Goal: Task Accomplishment & Management: Use online tool/utility

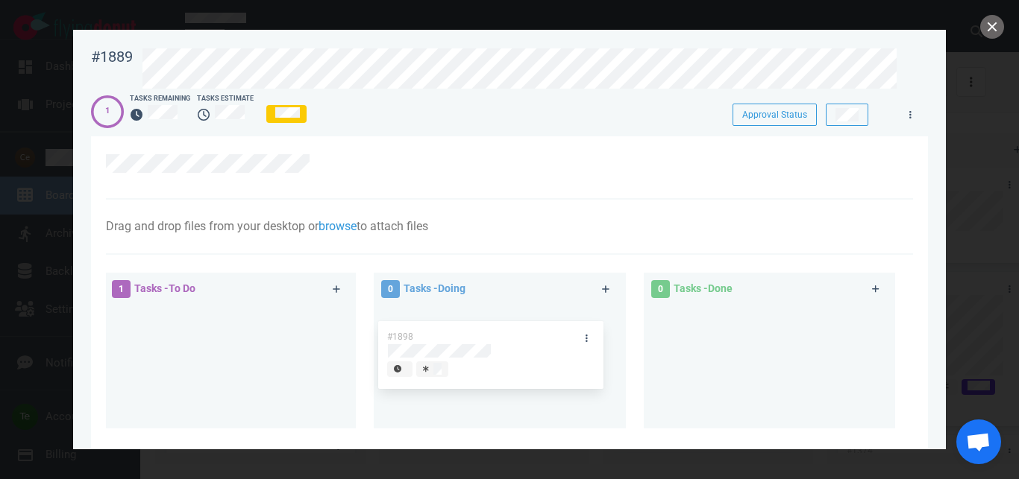
drag, startPoint x: 183, startPoint y: 317, endPoint x: 446, endPoint y: 330, distance: 262.8
click at [347, 330] on div "#1898" at bounding box center [229, 344] width 233 height 78
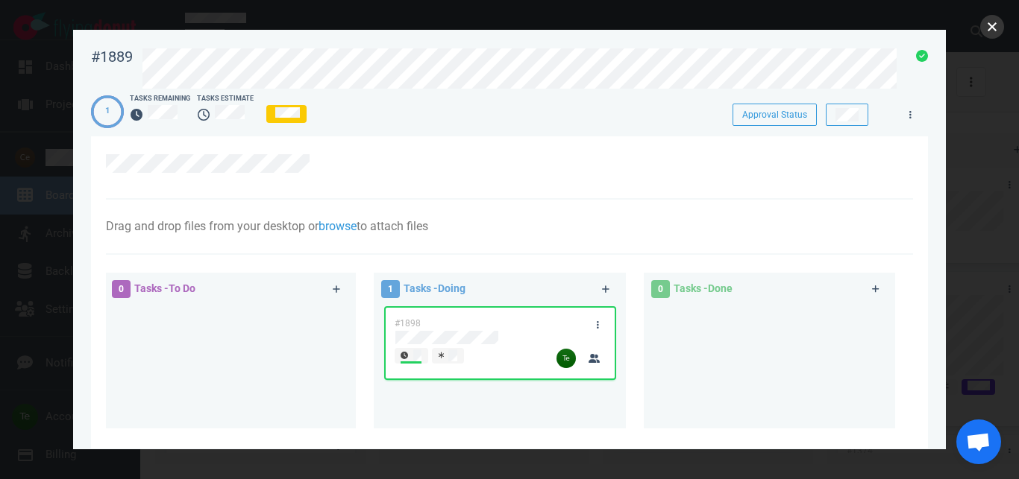
click at [986, 31] on button "close" at bounding box center [992, 27] width 24 height 24
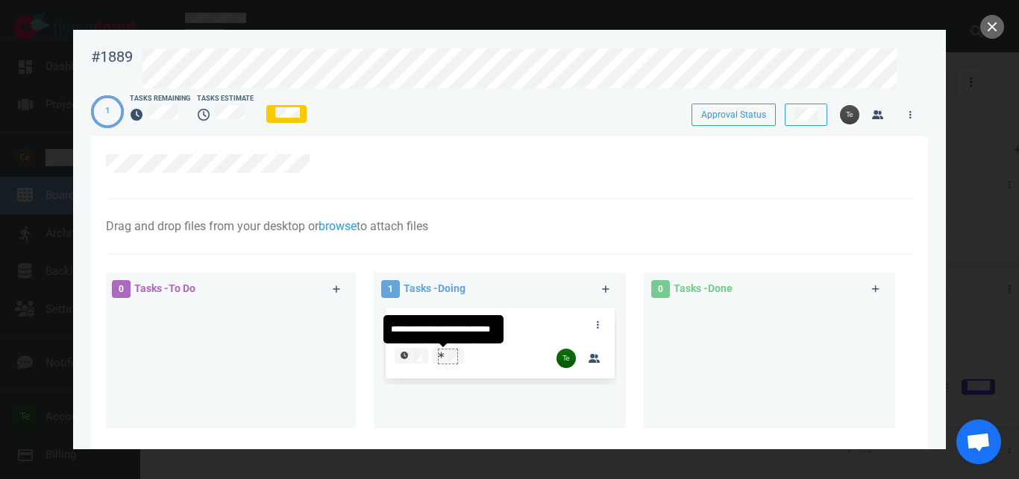
click at [443, 354] on div at bounding box center [447, 356] width 19 height 12
click at [448, 318] on div "#1898" at bounding box center [486, 323] width 201 height 31
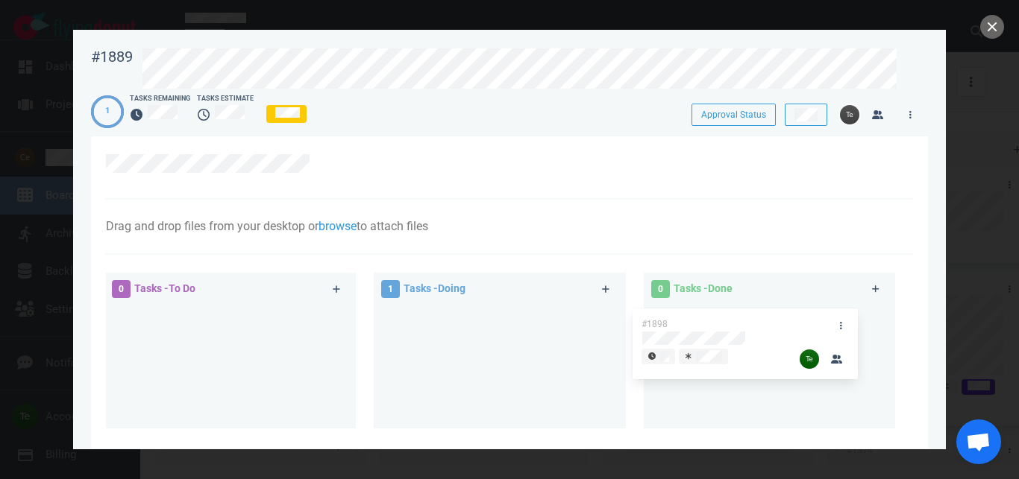
drag, startPoint x: 465, startPoint y: 316, endPoint x: 773, endPoint y: 298, distance: 308.5
click at [616, 317] on div "#1898" at bounding box center [499, 345] width 233 height 80
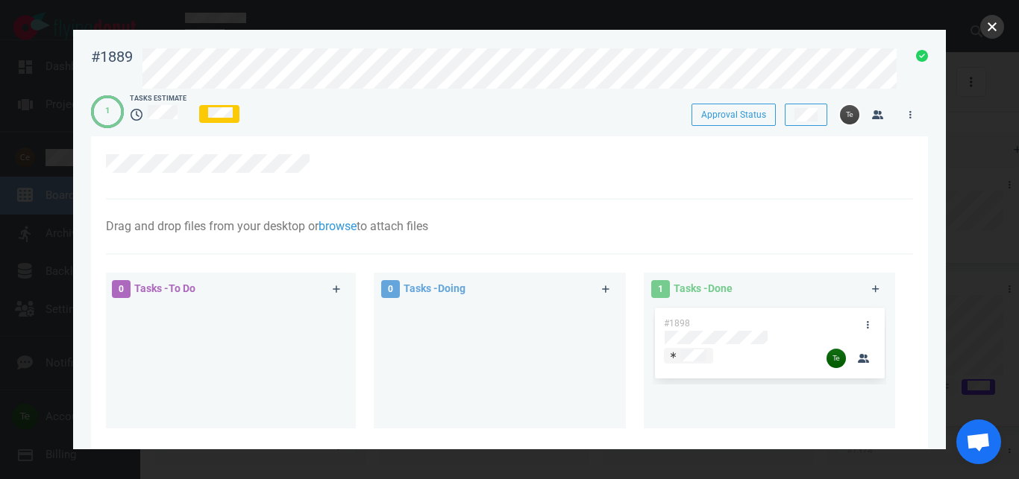
click at [987, 32] on button "close" at bounding box center [992, 27] width 24 height 24
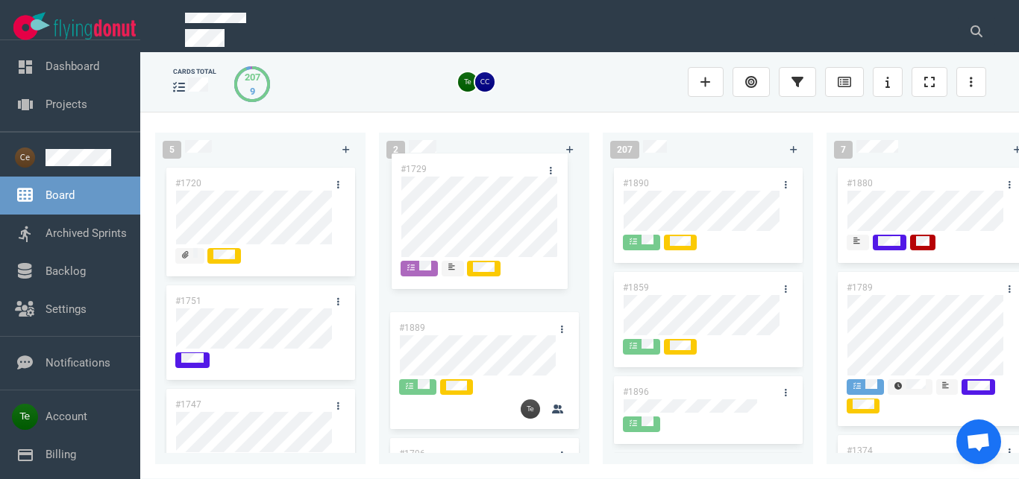
drag, startPoint x: 257, startPoint y: 180, endPoint x: 482, endPoint y: 166, distance: 225.6
click at [356, 166] on div "#1729" at bounding box center [260, 237] width 192 height 145
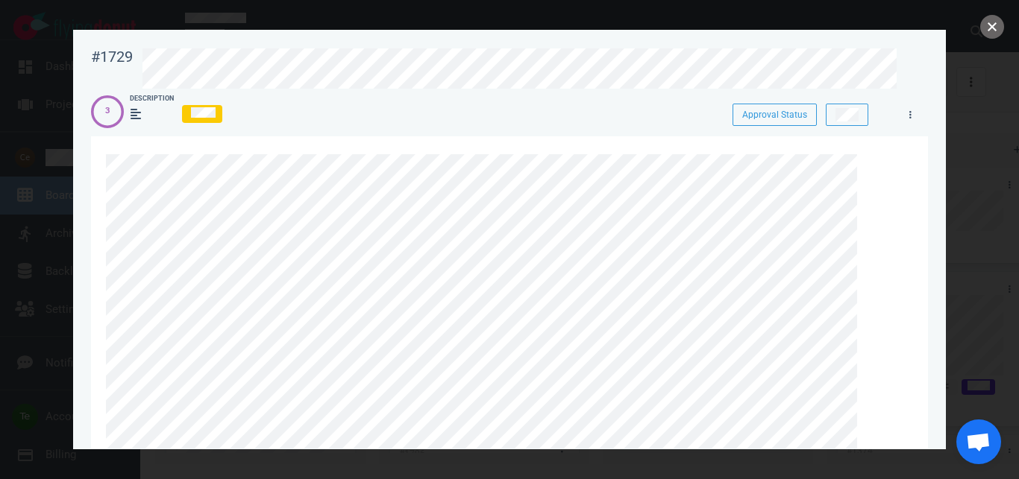
drag, startPoint x: 996, startPoint y: 31, endPoint x: 614, endPoint y: 152, distance: 401.2
click at [996, 31] on button "close" at bounding box center [992, 27] width 24 height 24
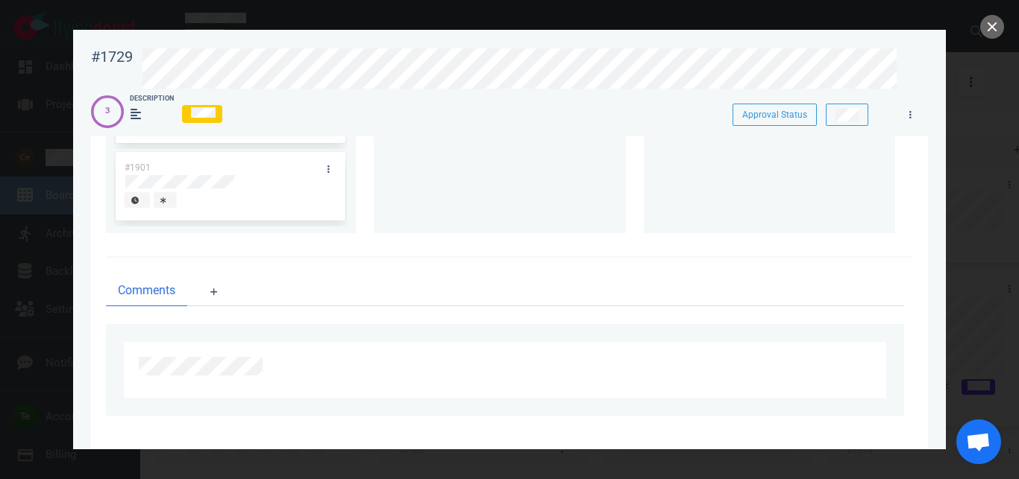
scroll to position [678, 0]
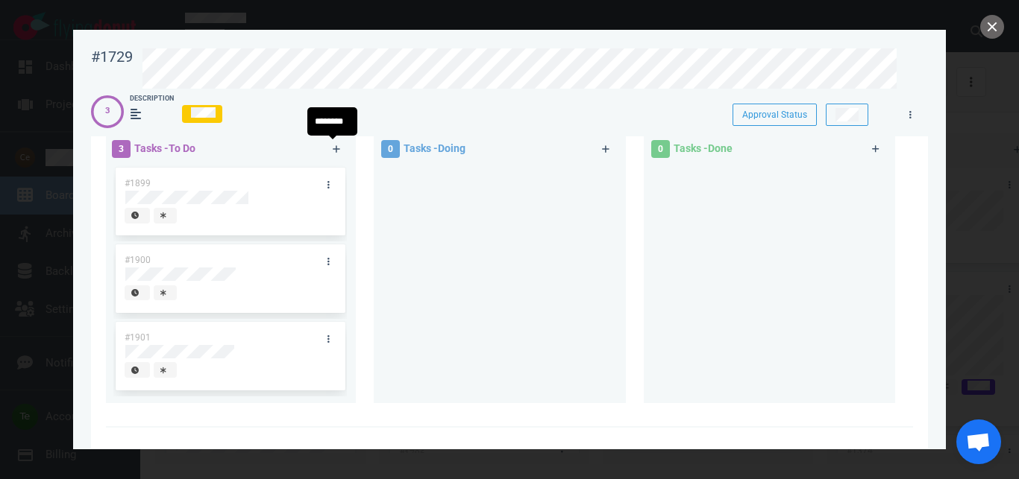
click at [333, 149] on icon at bounding box center [336, 148] width 7 height 7
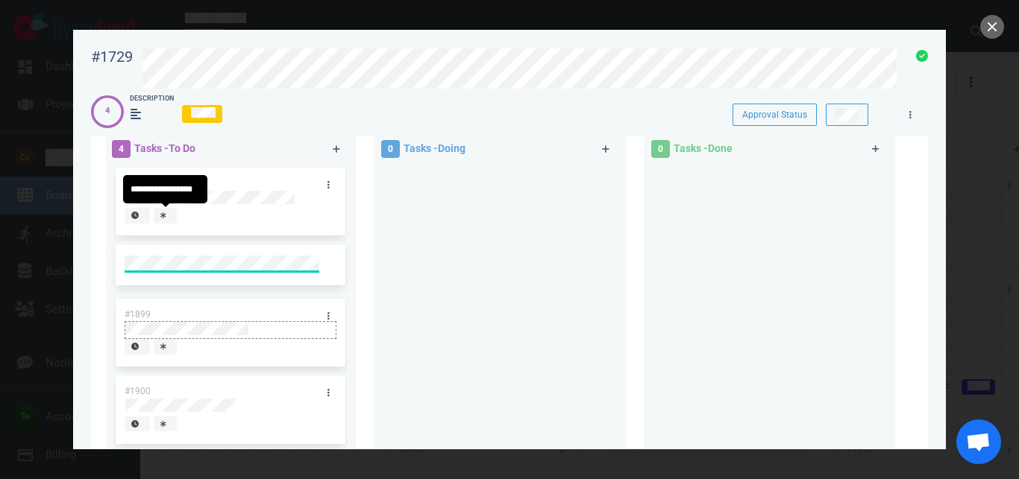
drag, startPoint x: 165, startPoint y: 218, endPoint x: 255, endPoint y: 273, distance: 105.4
click at [166, 218] on div "#1902" at bounding box center [229, 204] width 233 height 78
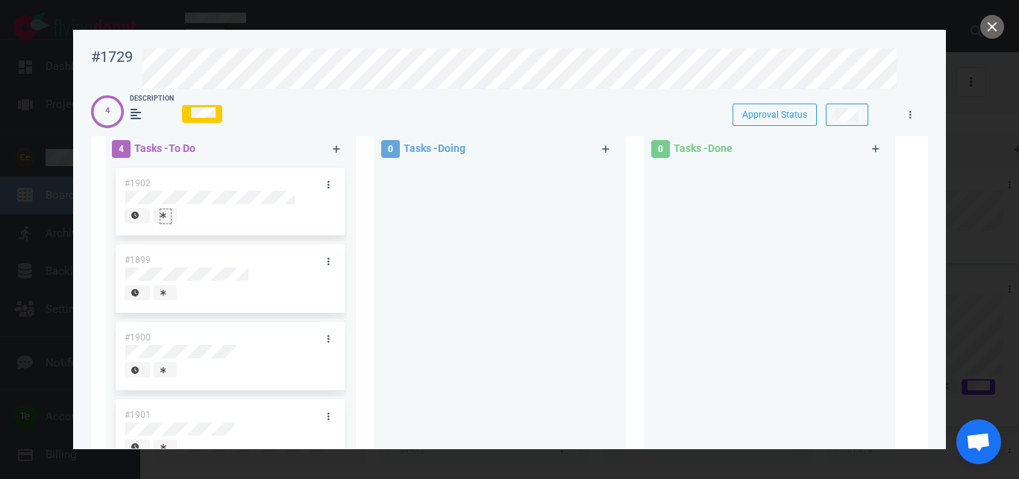
click at [162, 221] on div at bounding box center [165, 216] width 10 height 12
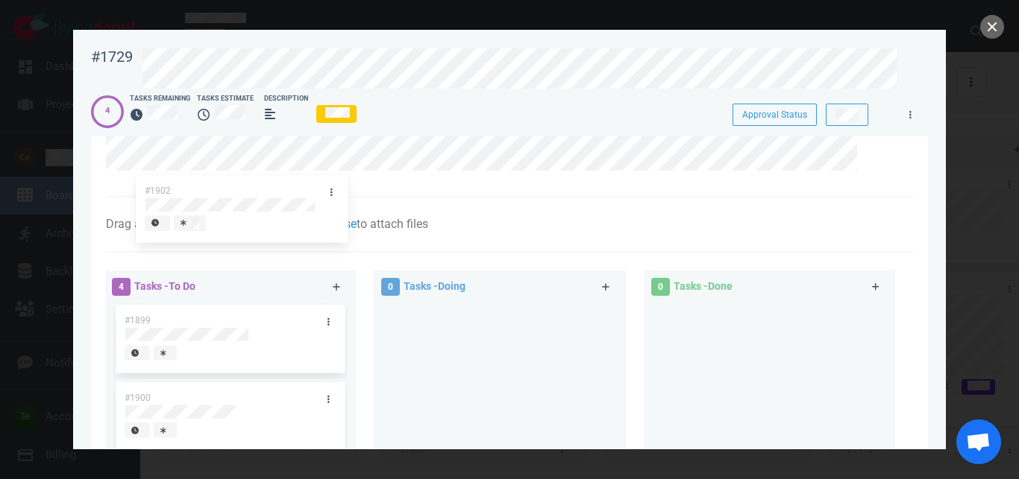
drag, startPoint x: 201, startPoint y: 172, endPoint x: 221, endPoint y: 180, distance: 21.7
click at [221, 303] on div "#1902" at bounding box center [229, 342] width 233 height 78
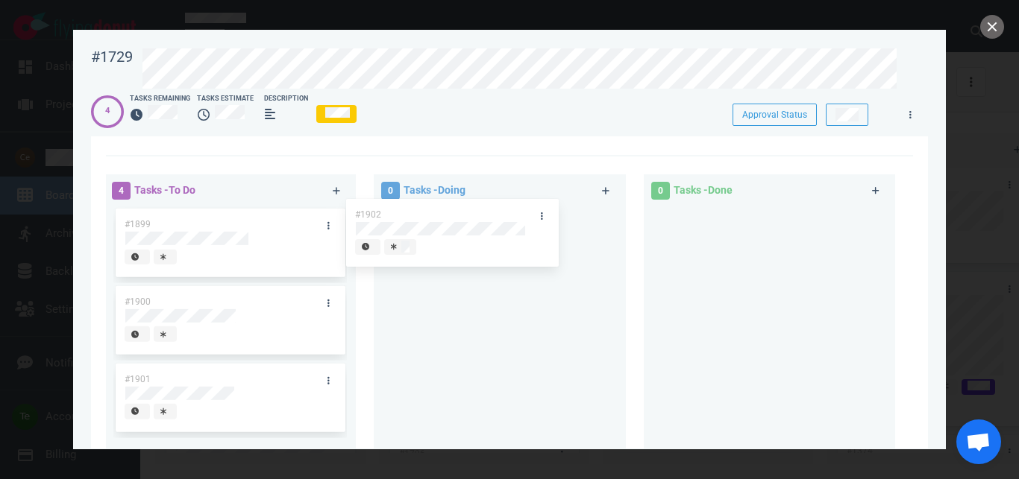
scroll to position [634, 0]
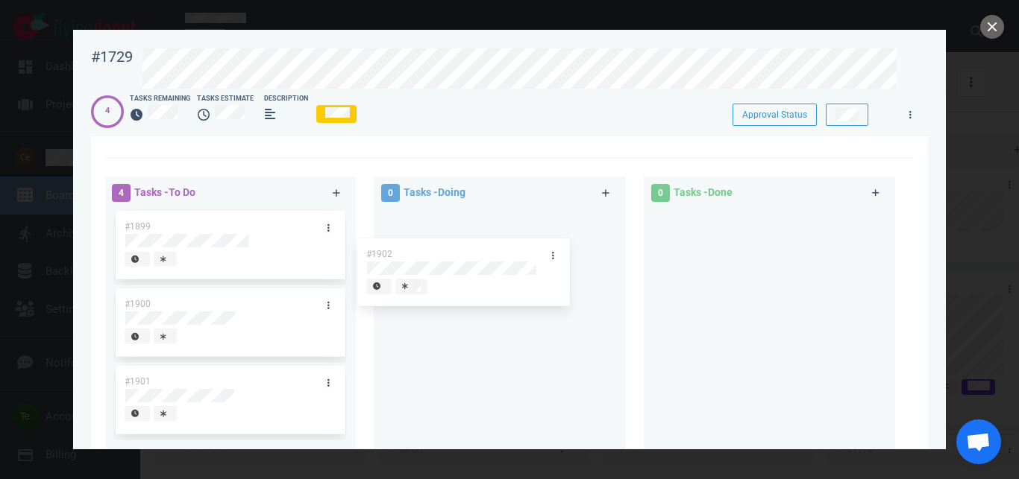
drag, startPoint x: 241, startPoint y: 185, endPoint x: 487, endPoint y: 250, distance: 254.5
click at [347, 251] on div "#1902" at bounding box center [229, 248] width 233 height 78
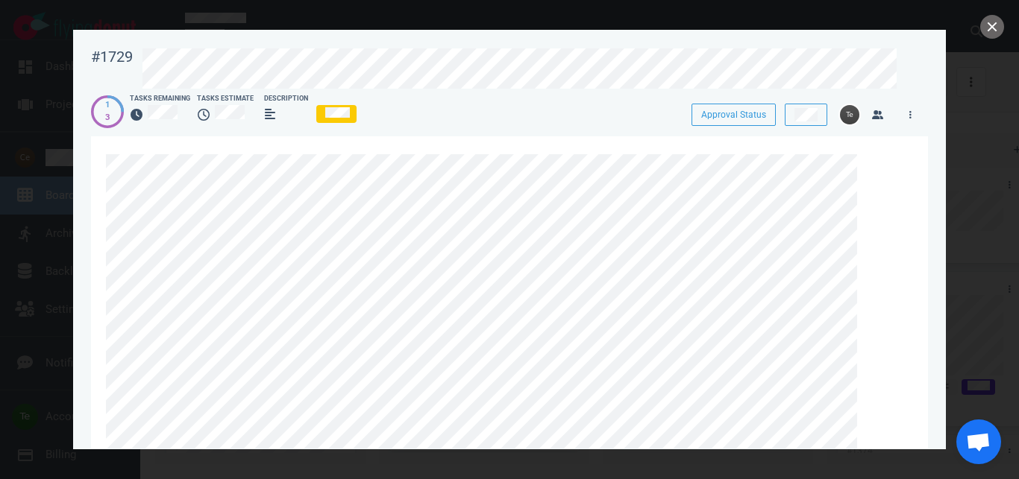
scroll to position [255, 0]
click at [906, 119] on link at bounding box center [910, 114] width 24 height 19
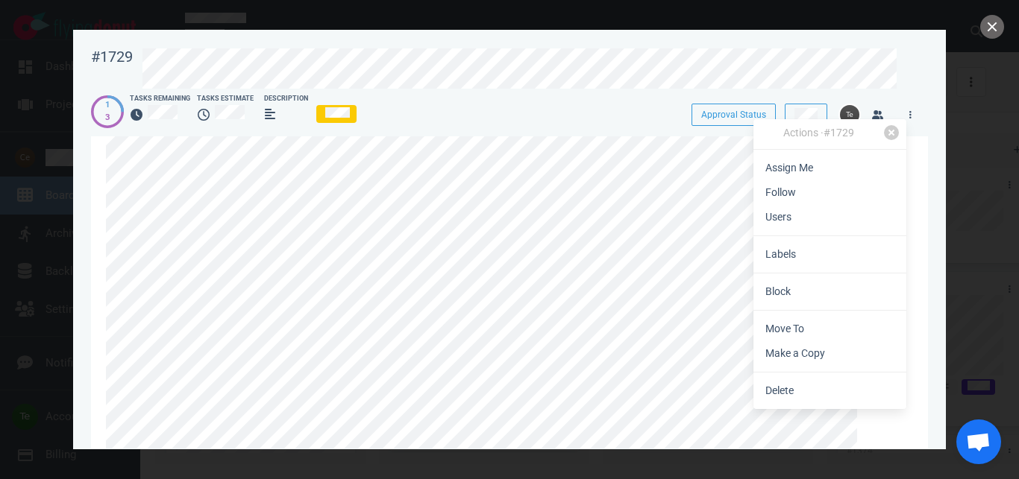
scroll to position [0, 0]
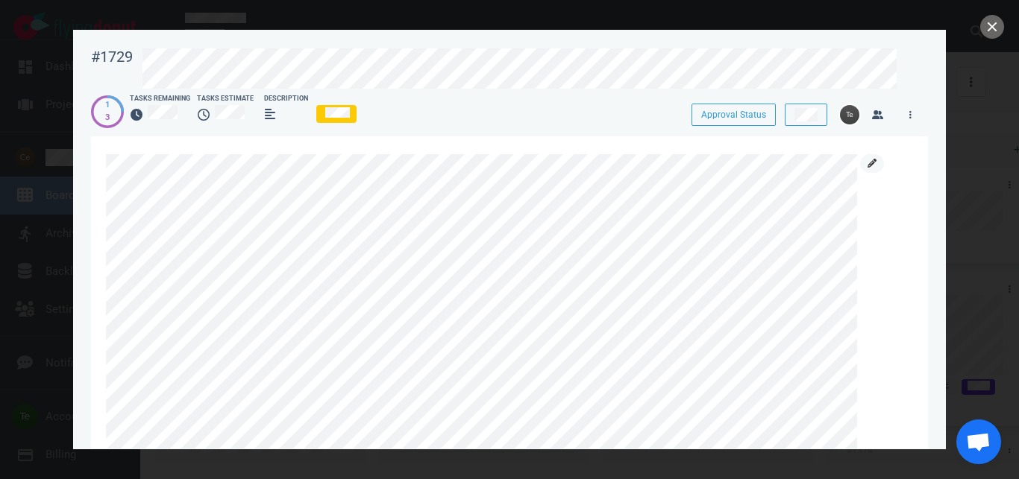
click at [871, 163] on icon at bounding box center [871, 163] width 9 height 9
click at [874, 166] on icon at bounding box center [871, 163] width 9 height 9
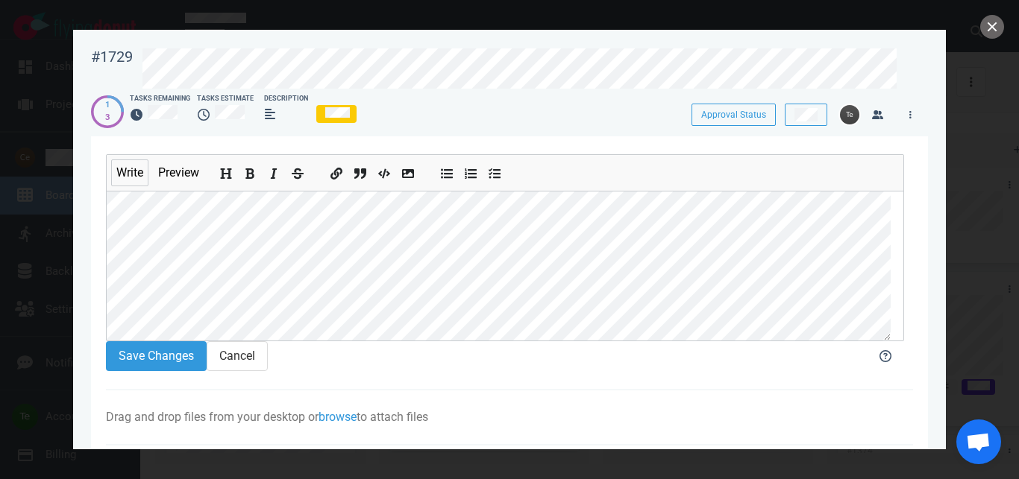
scroll to position [528, 0]
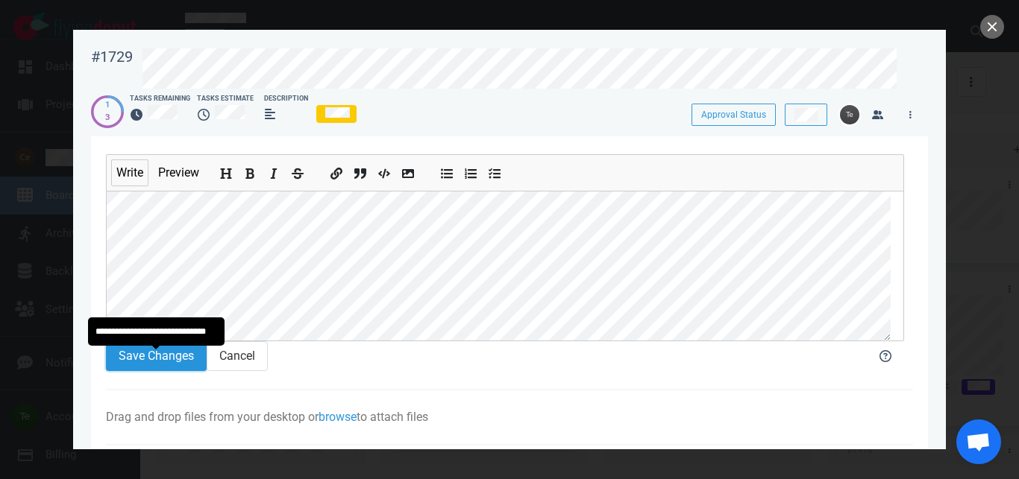
click at [166, 368] on button "Save Changes" at bounding box center [156, 357] width 101 height 30
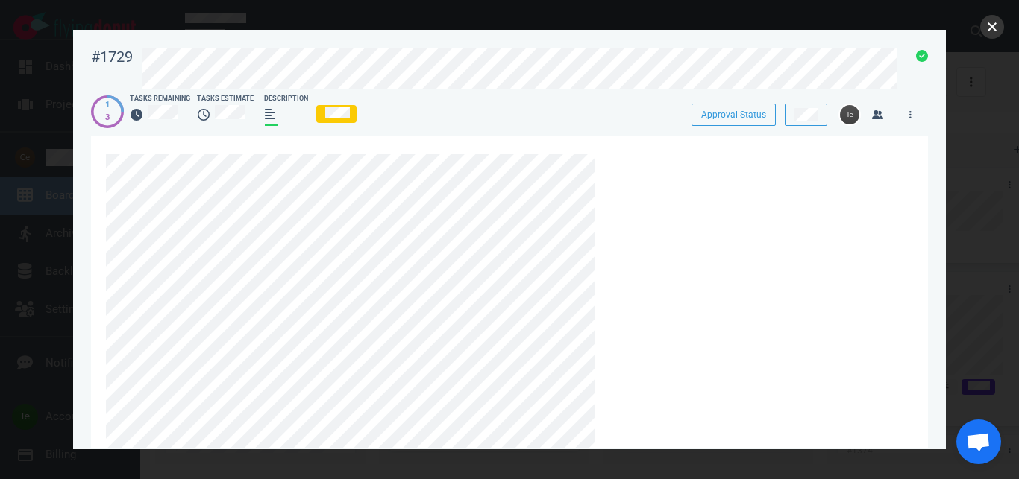
click at [984, 31] on button "close" at bounding box center [992, 27] width 24 height 24
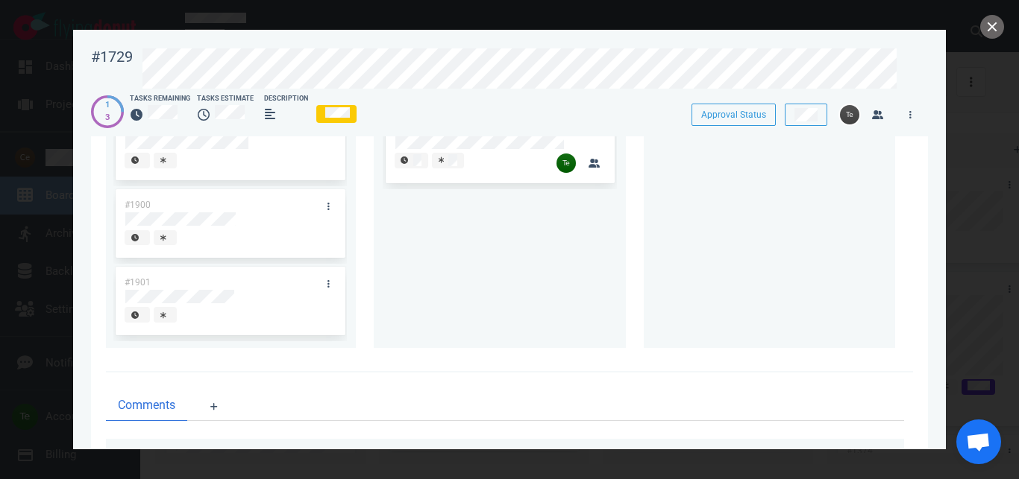
scroll to position [680, 0]
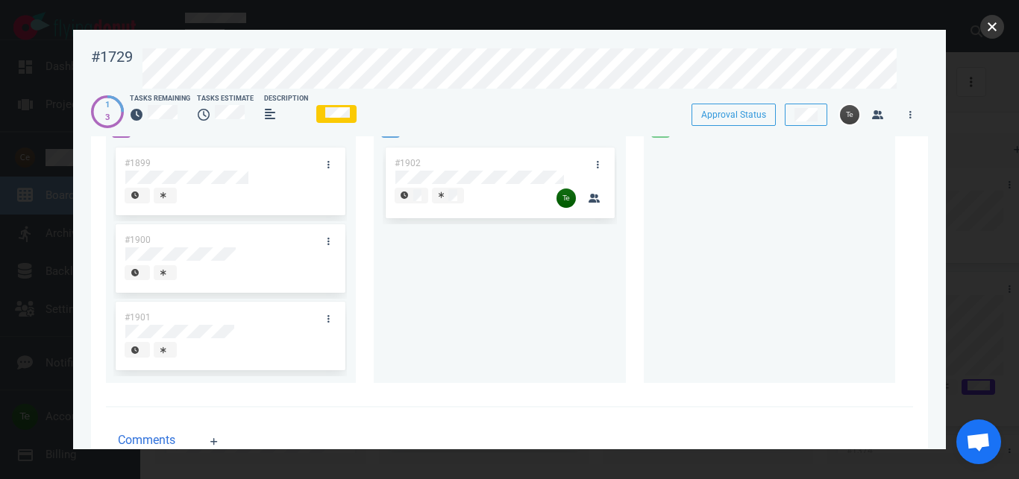
click at [992, 28] on button "close" at bounding box center [992, 27] width 24 height 24
